Goal: Task Accomplishment & Management: Manage account settings

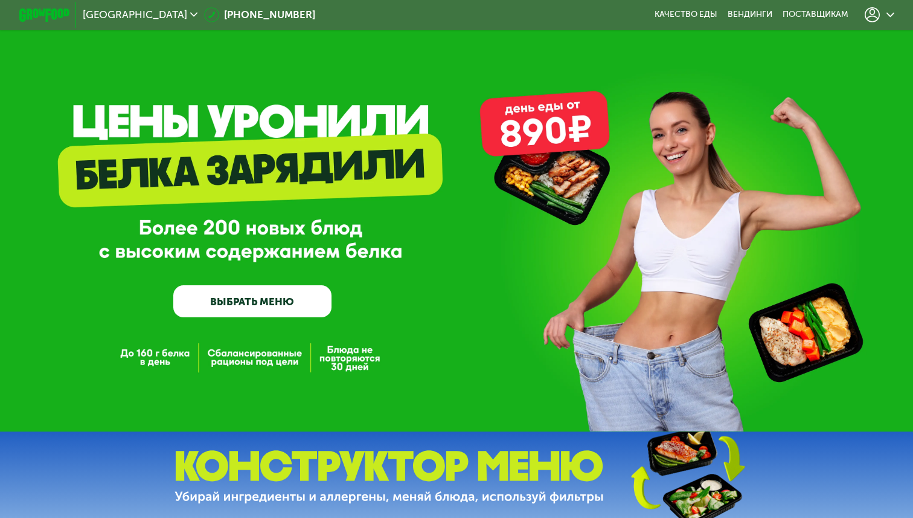
click at [878, 20] on icon at bounding box center [872, 14] width 15 height 15
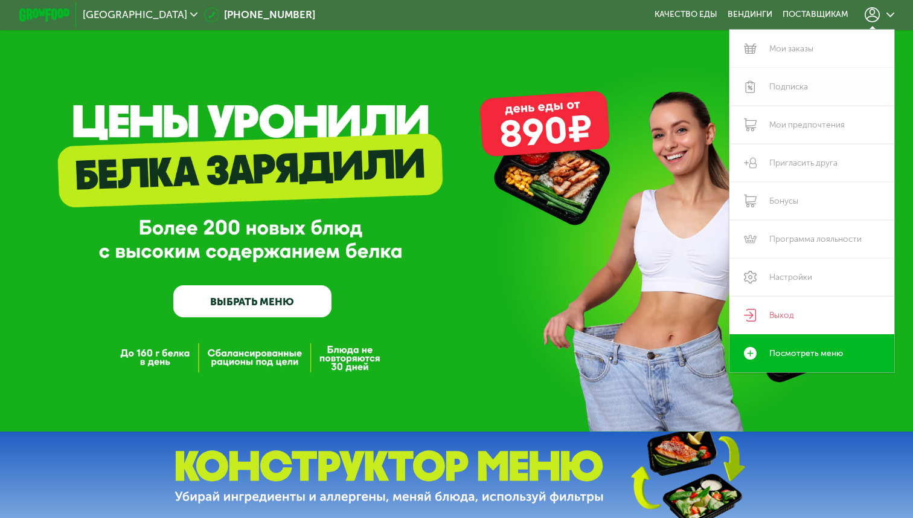
click at [806, 77] on link "Подписка" at bounding box center [812, 87] width 165 height 38
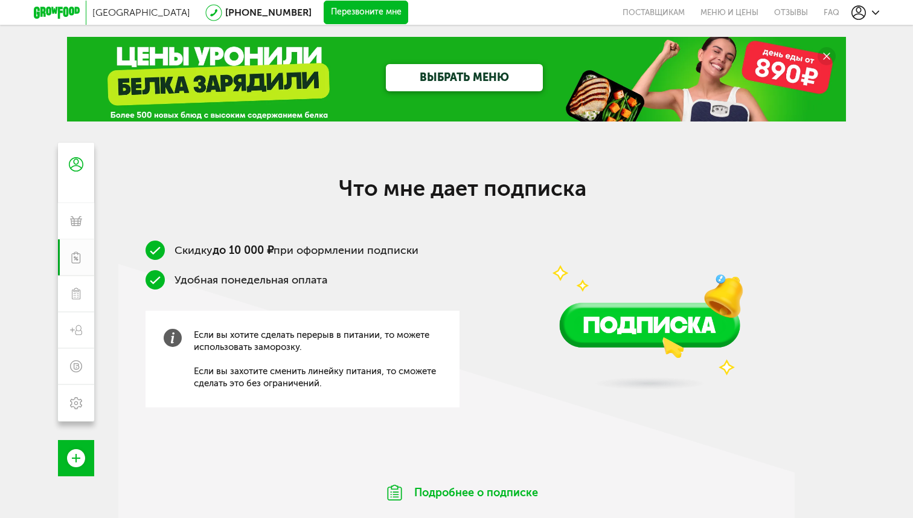
click at [869, 15] on div at bounding box center [866, 12] width 28 height 14
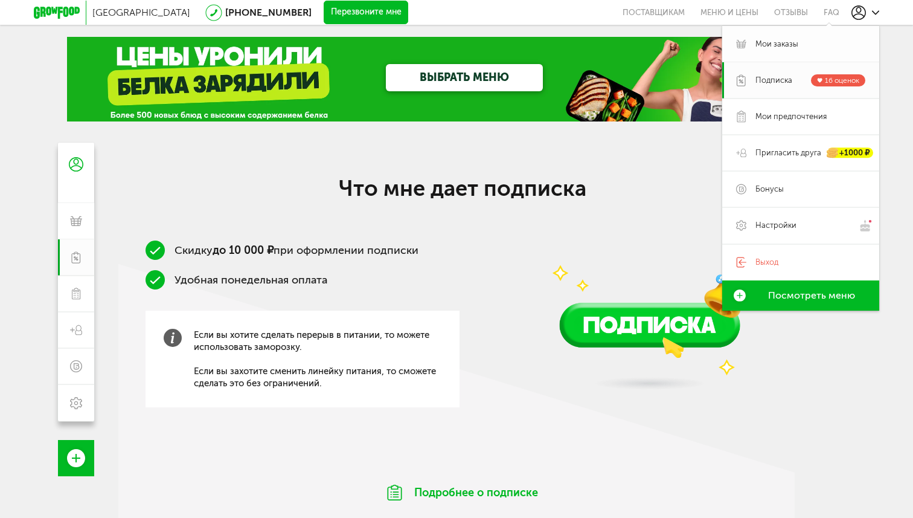
click at [791, 47] on span "Мои заказы" at bounding box center [776, 44] width 43 height 11
